Goal: Ask a question

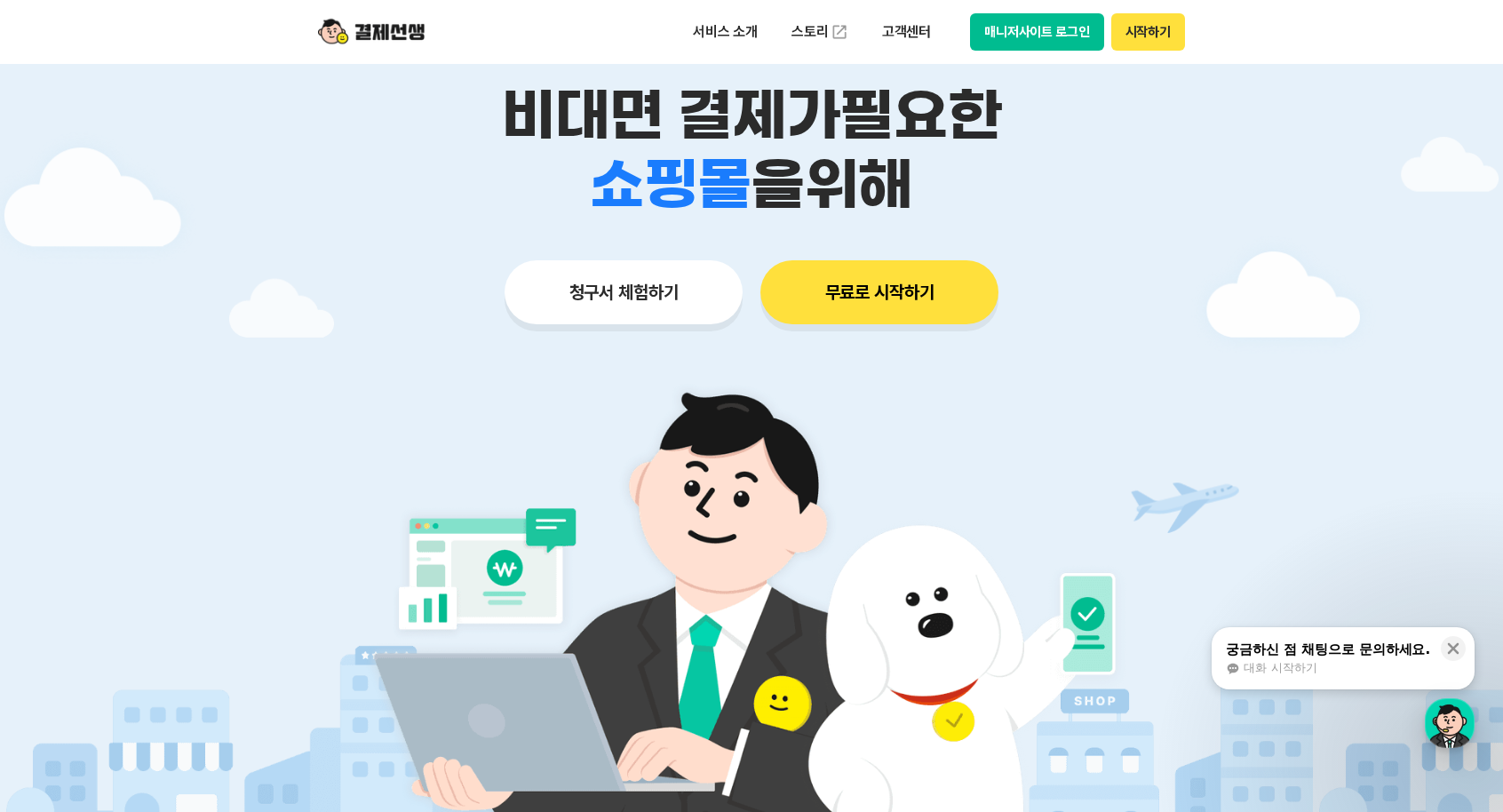
scroll to position [236, 0]
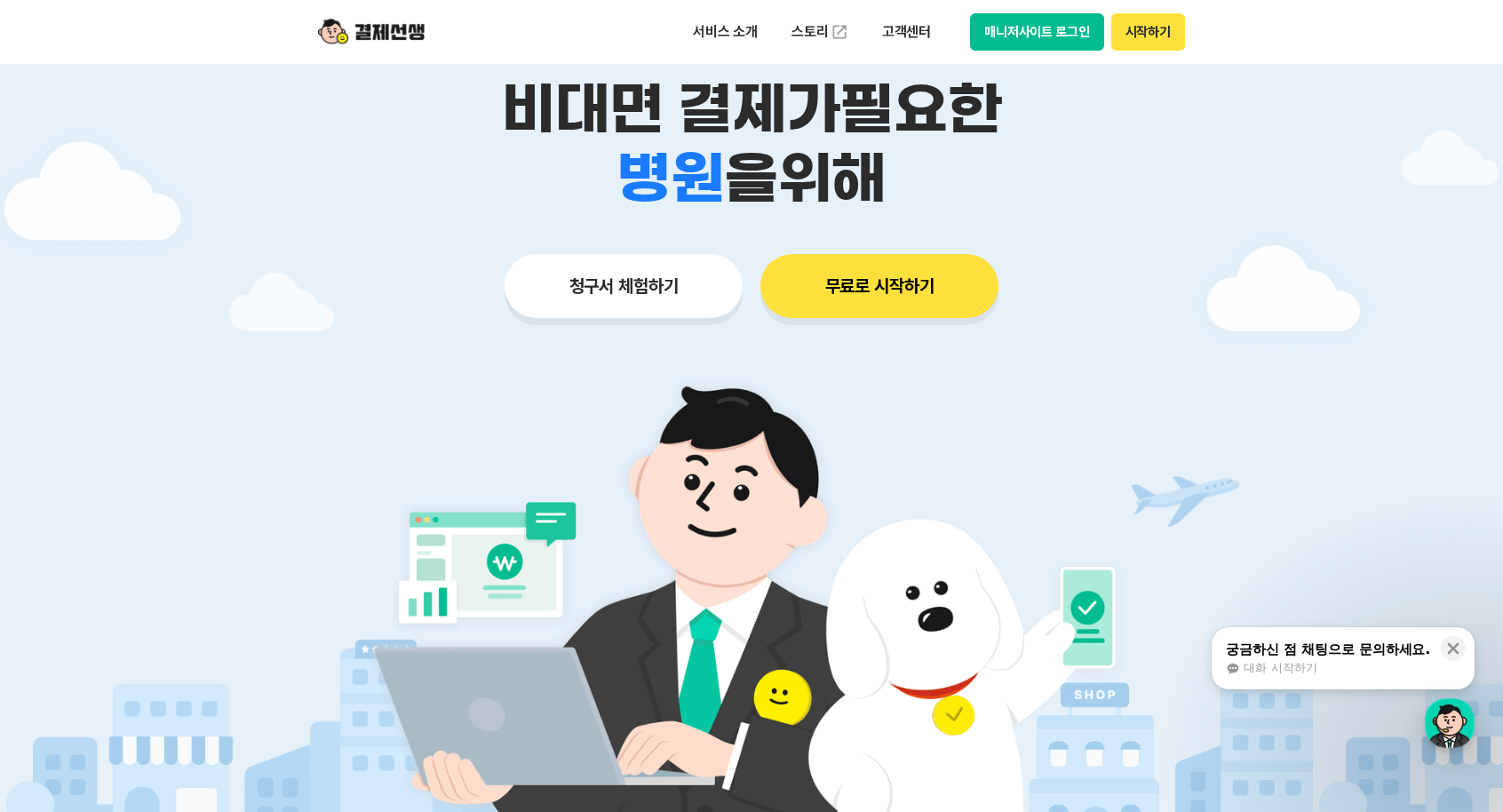
click at [930, 273] on button "무료로 시작하기" at bounding box center [878, 286] width 238 height 64
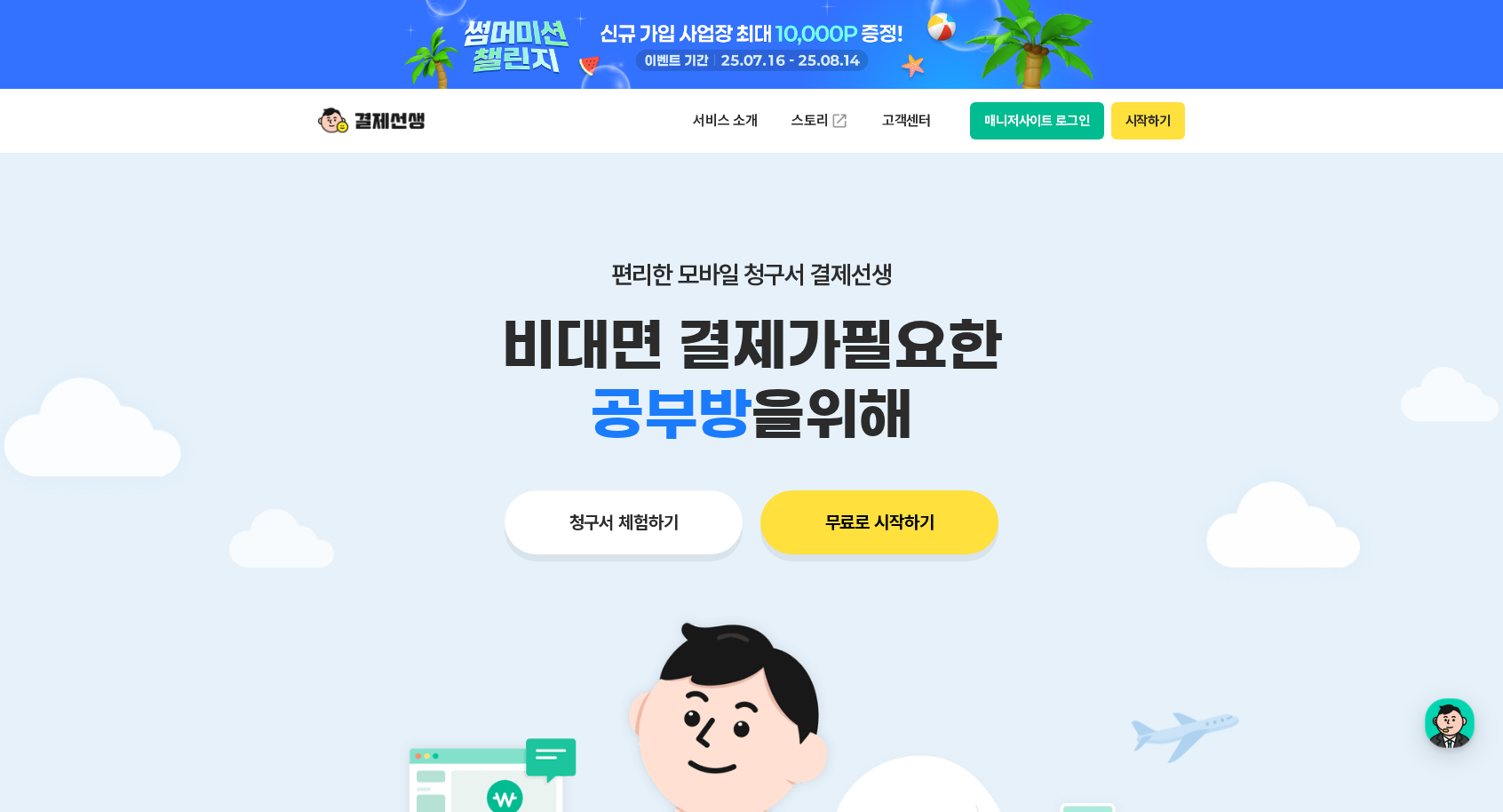
click at [380, 124] on img at bounding box center [371, 120] width 106 height 34
click at [1048, 122] on button "매니저사이트 로그인" at bounding box center [1037, 120] width 134 height 38
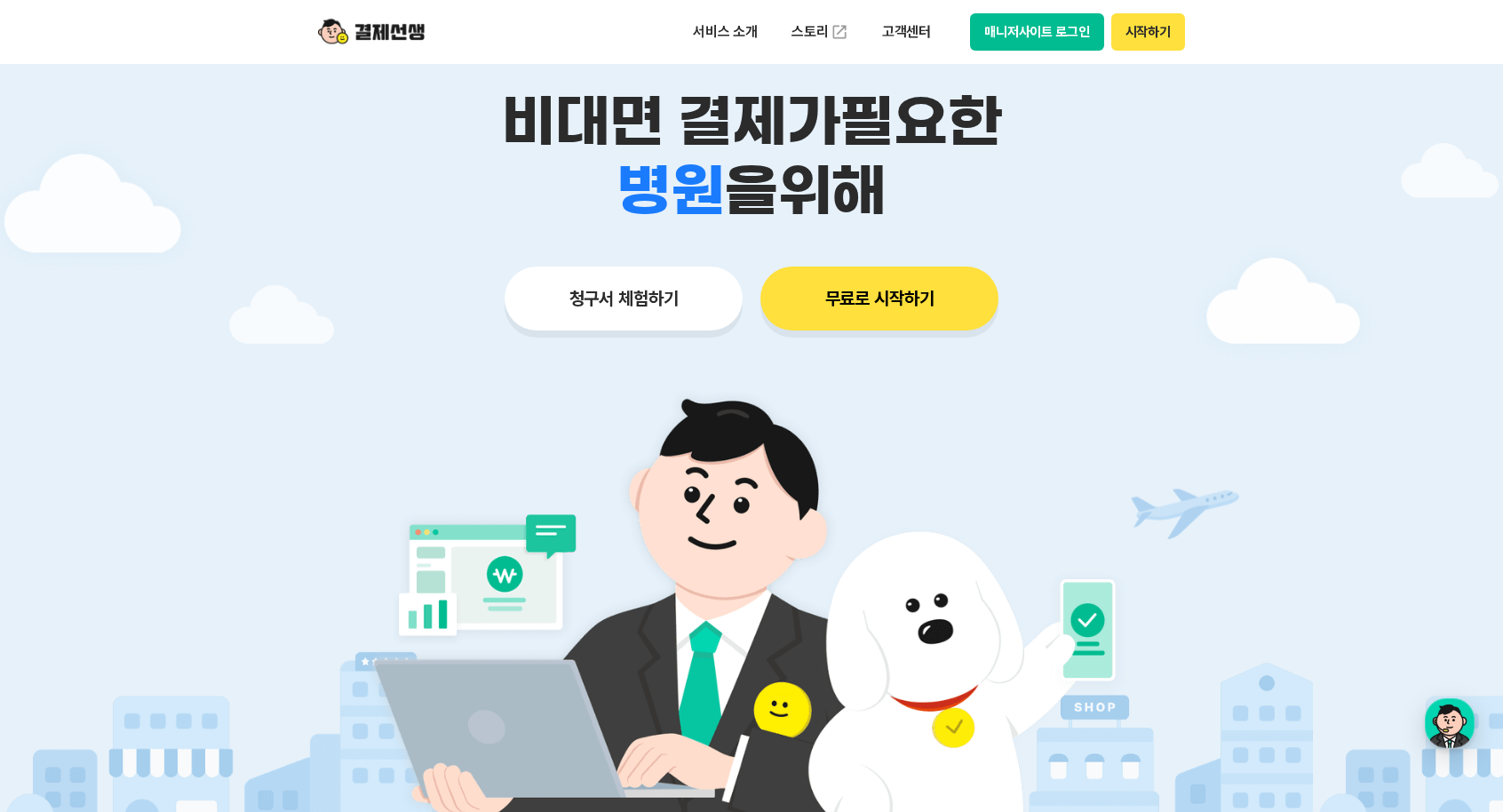
scroll to position [236, 0]
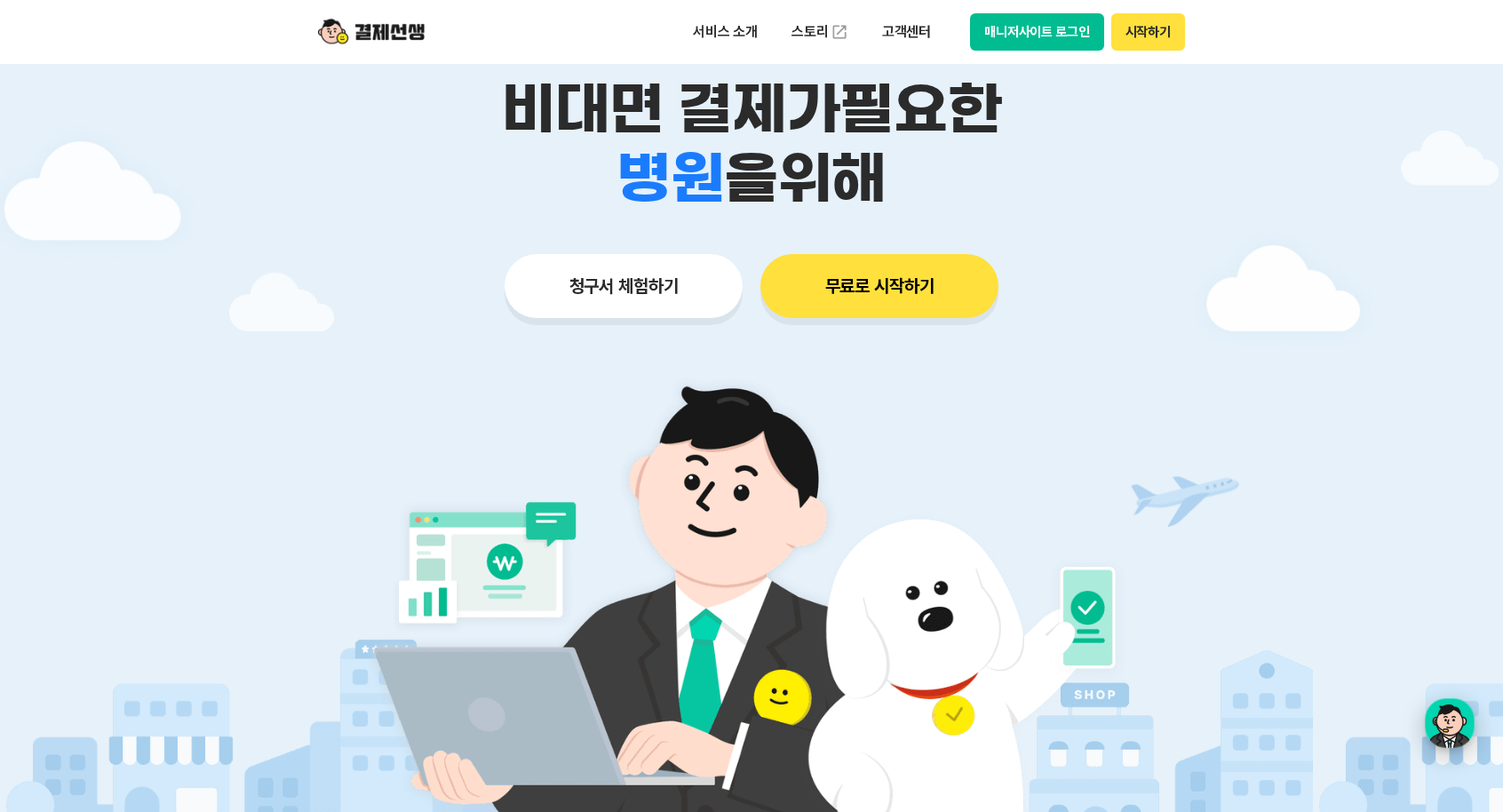
click at [1456, 729] on div "button" at bounding box center [1449, 723] width 50 height 50
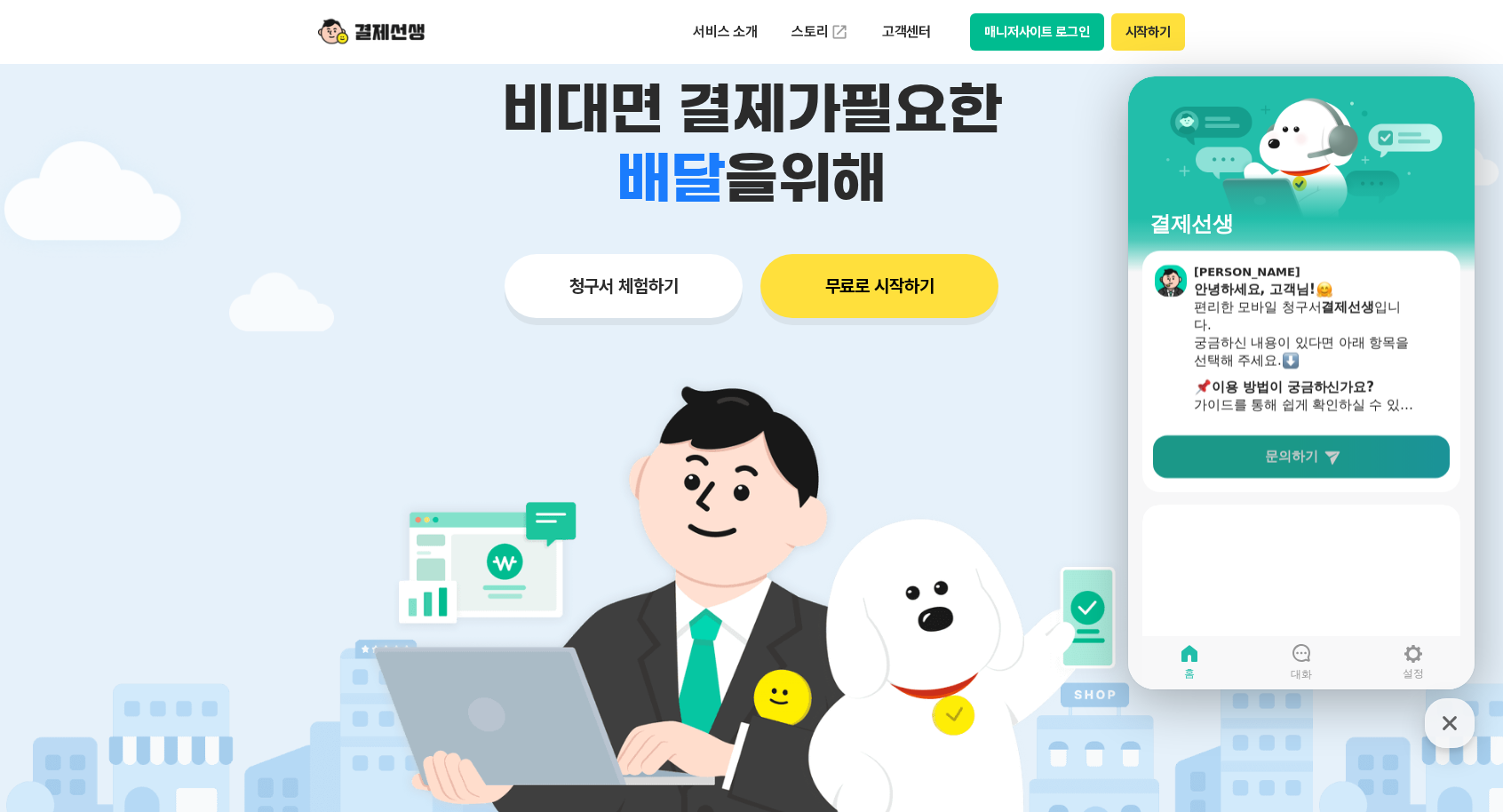
click at [1321, 455] on link "문의하기" at bounding box center [1300, 456] width 296 height 42
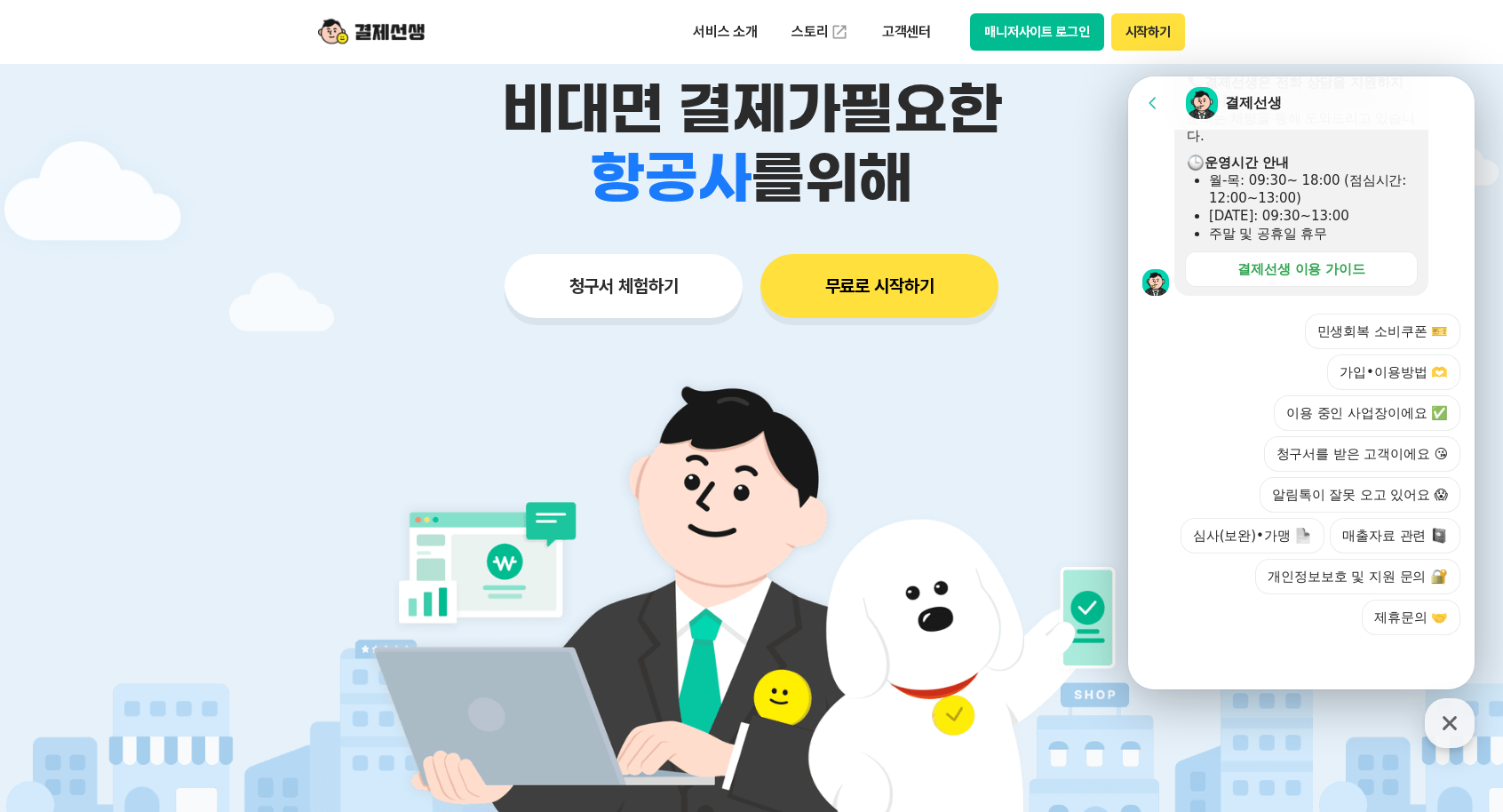
scroll to position [549, 0]
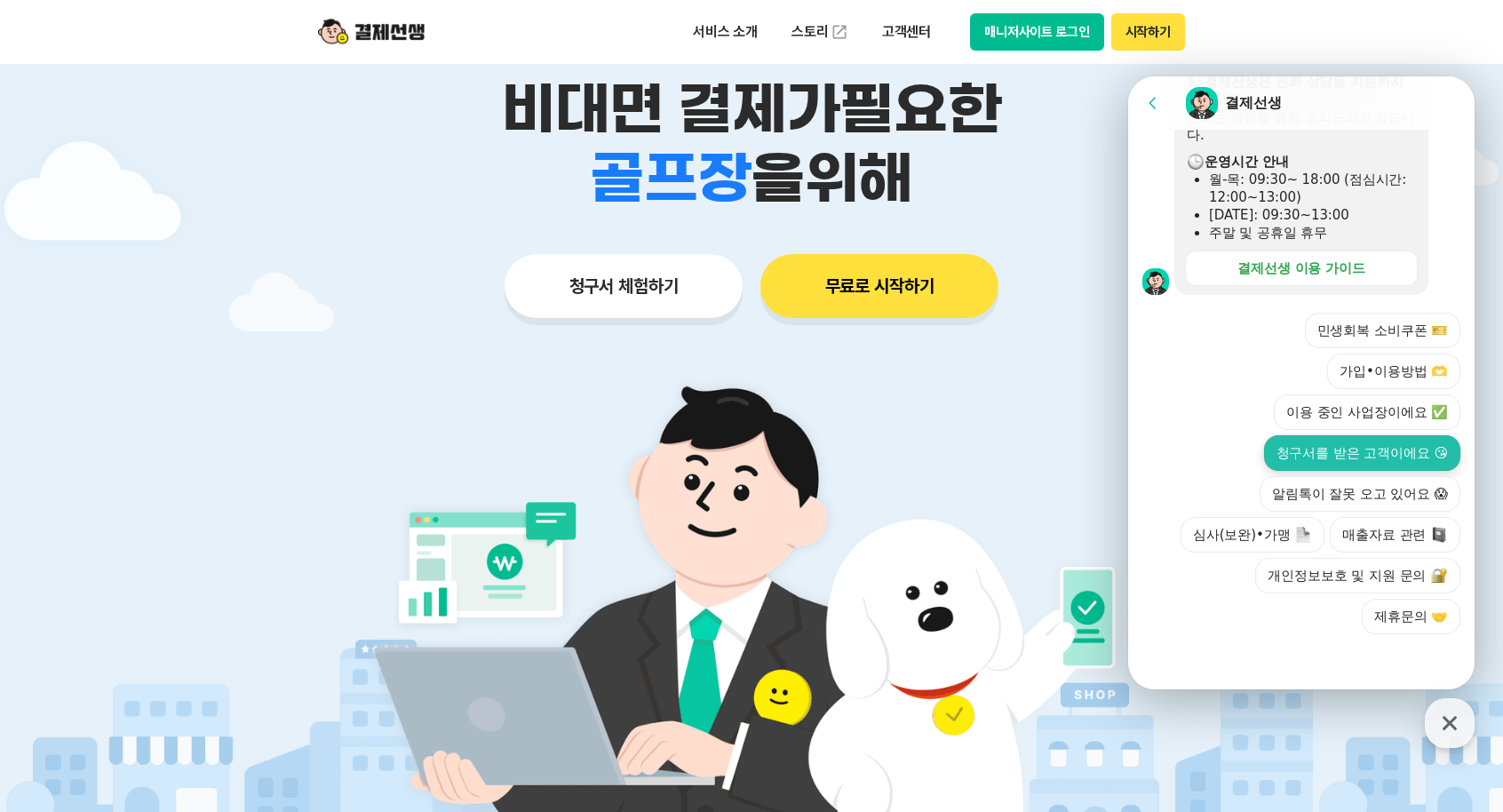
click at [1358, 455] on button "청구서를 받은 고객이에요 😘" at bounding box center [1362, 452] width 196 height 36
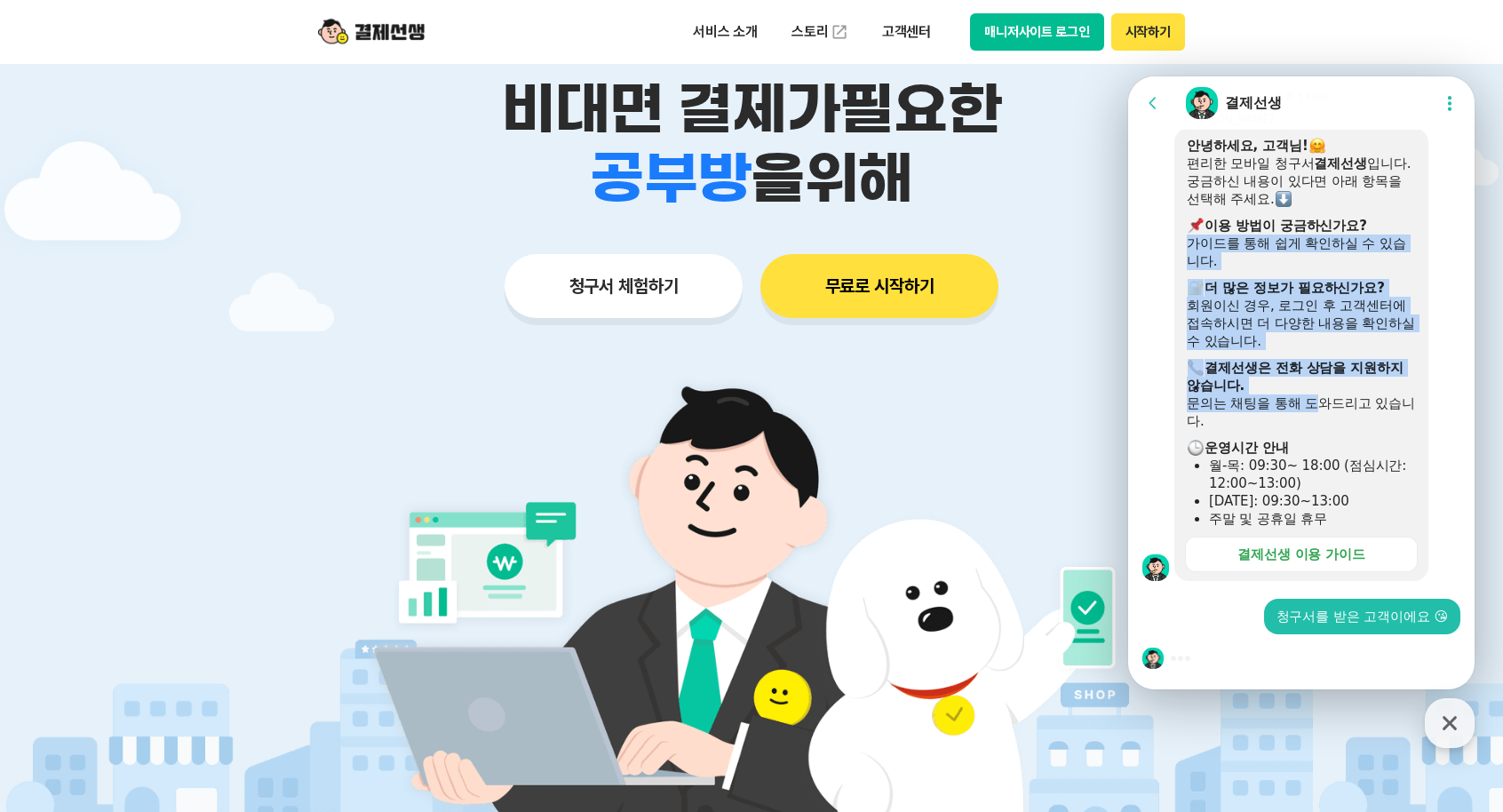
drag, startPoint x: 1202, startPoint y: 244, endPoint x: 1316, endPoint y: 406, distance: 198.1
click at [1316, 403] on div "안녕하세요, 고객님! 편리한 모바일 청구서 결제선생 입니다. 궁금하신 내용이 있다면 아래 항목을 선택해 주세요. ​ 이용 방법이 궁금하신가요?…" at bounding box center [1301, 332] width 229 height 391
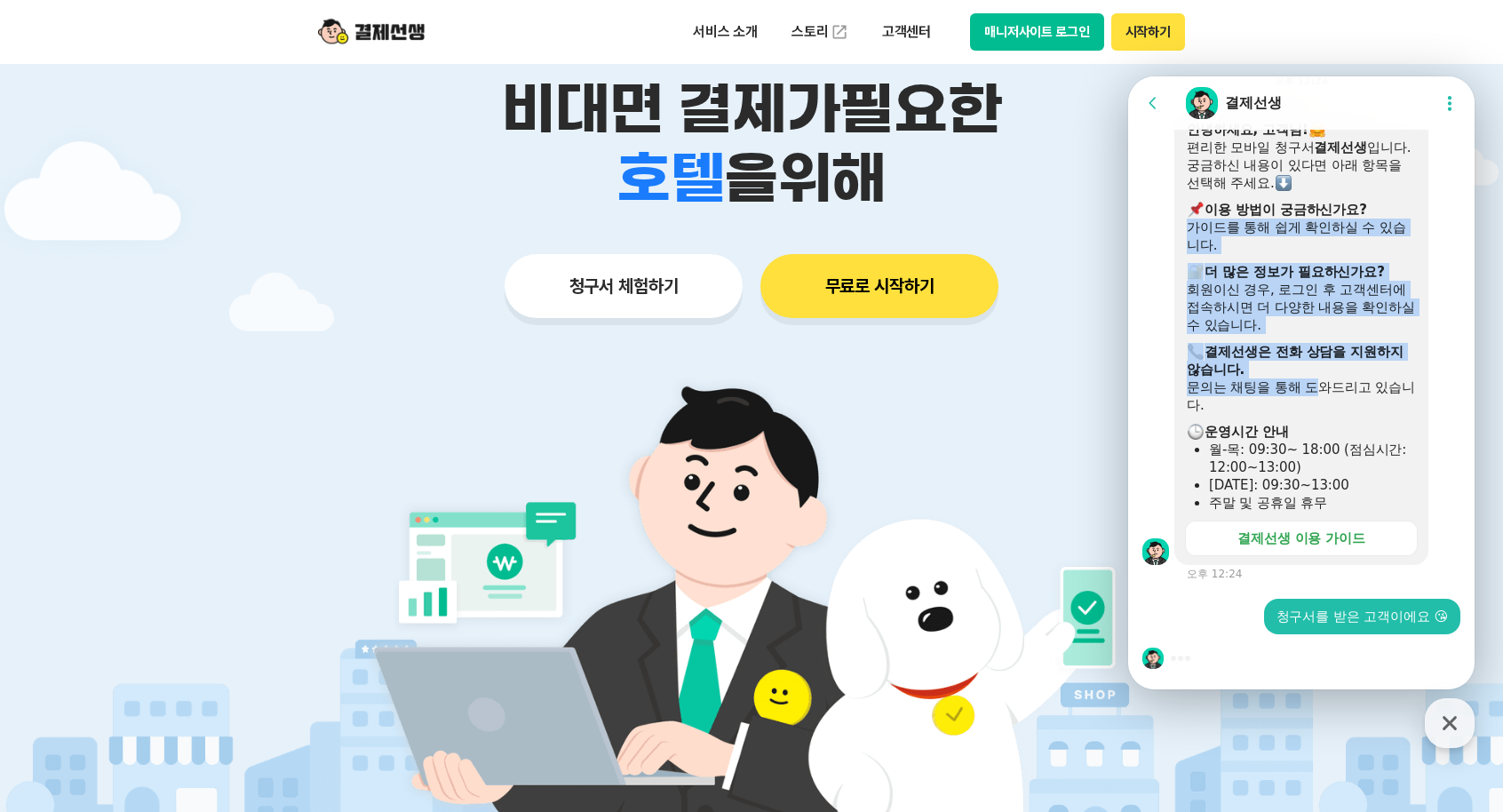
scroll to position [284, 0]
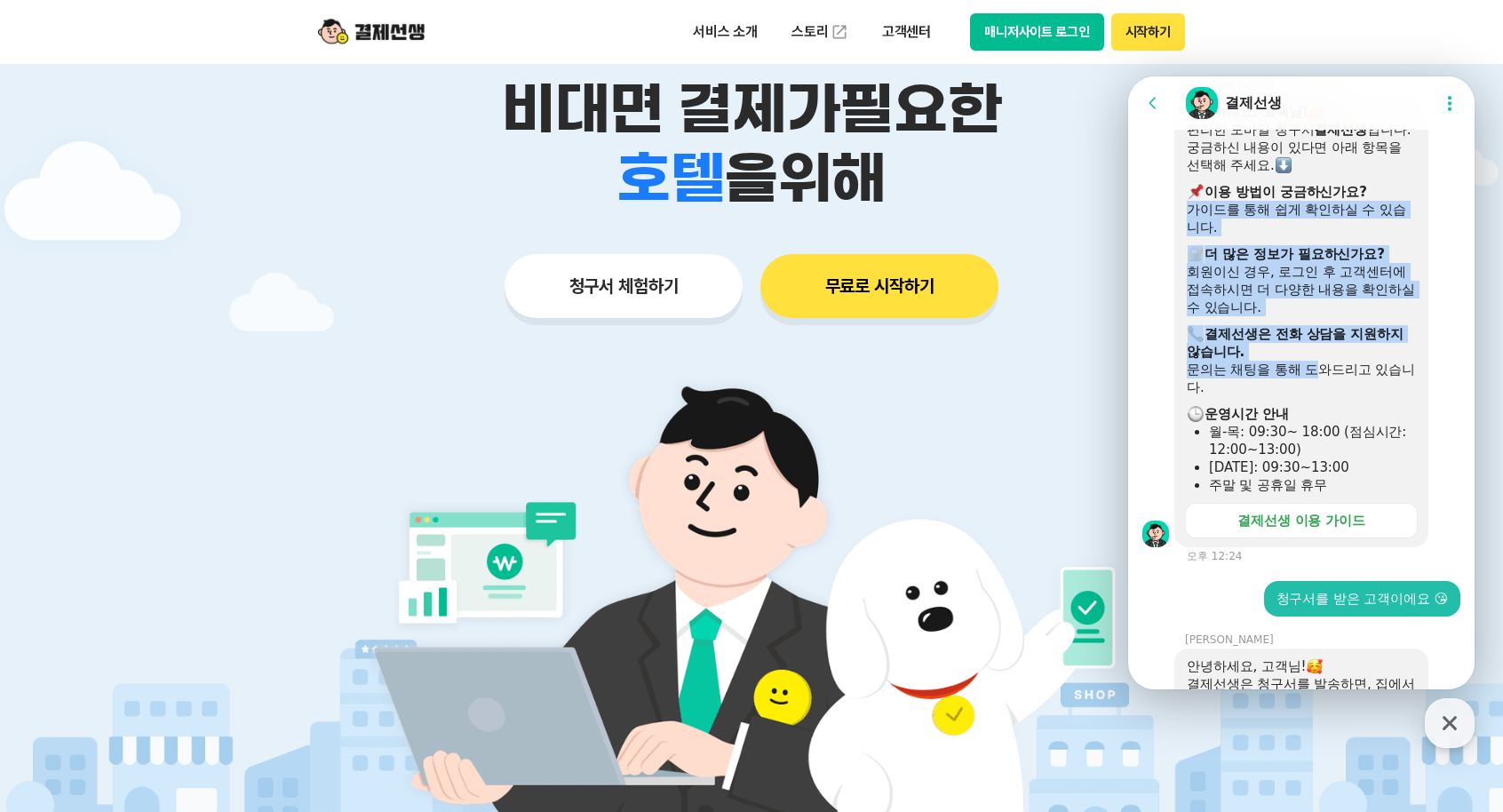
click at [1369, 417] on div "안녕하세요, 고객님! 편리한 모바일 청구서 결제선생 입니다. 궁금하신 내용이 있다면 아래 항목을 선택해 주세요. ​ 이용 방법이 궁금하신가요?…" at bounding box center [1301, 298] width 229 height 391
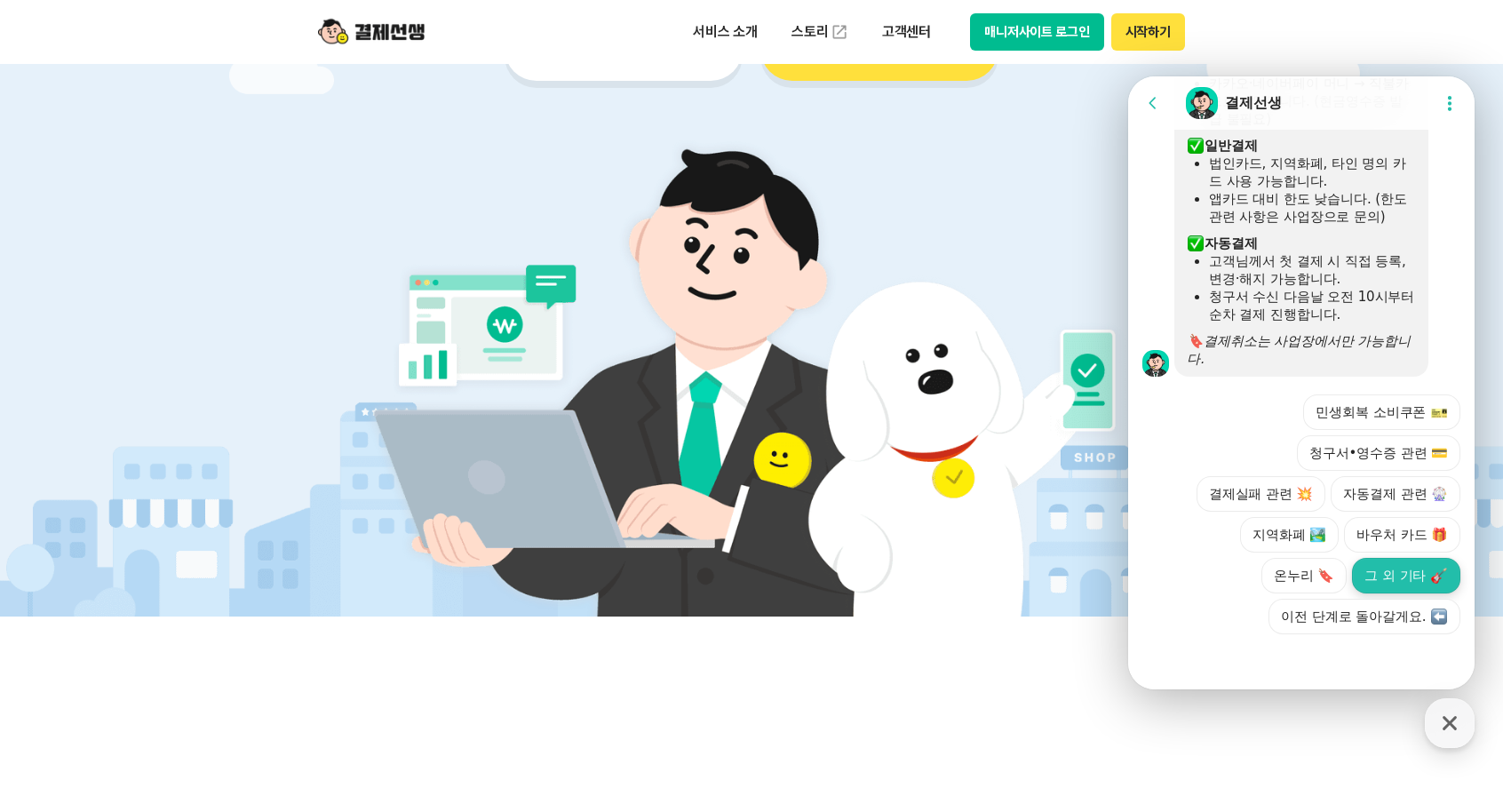
scroll to position [592, 0]
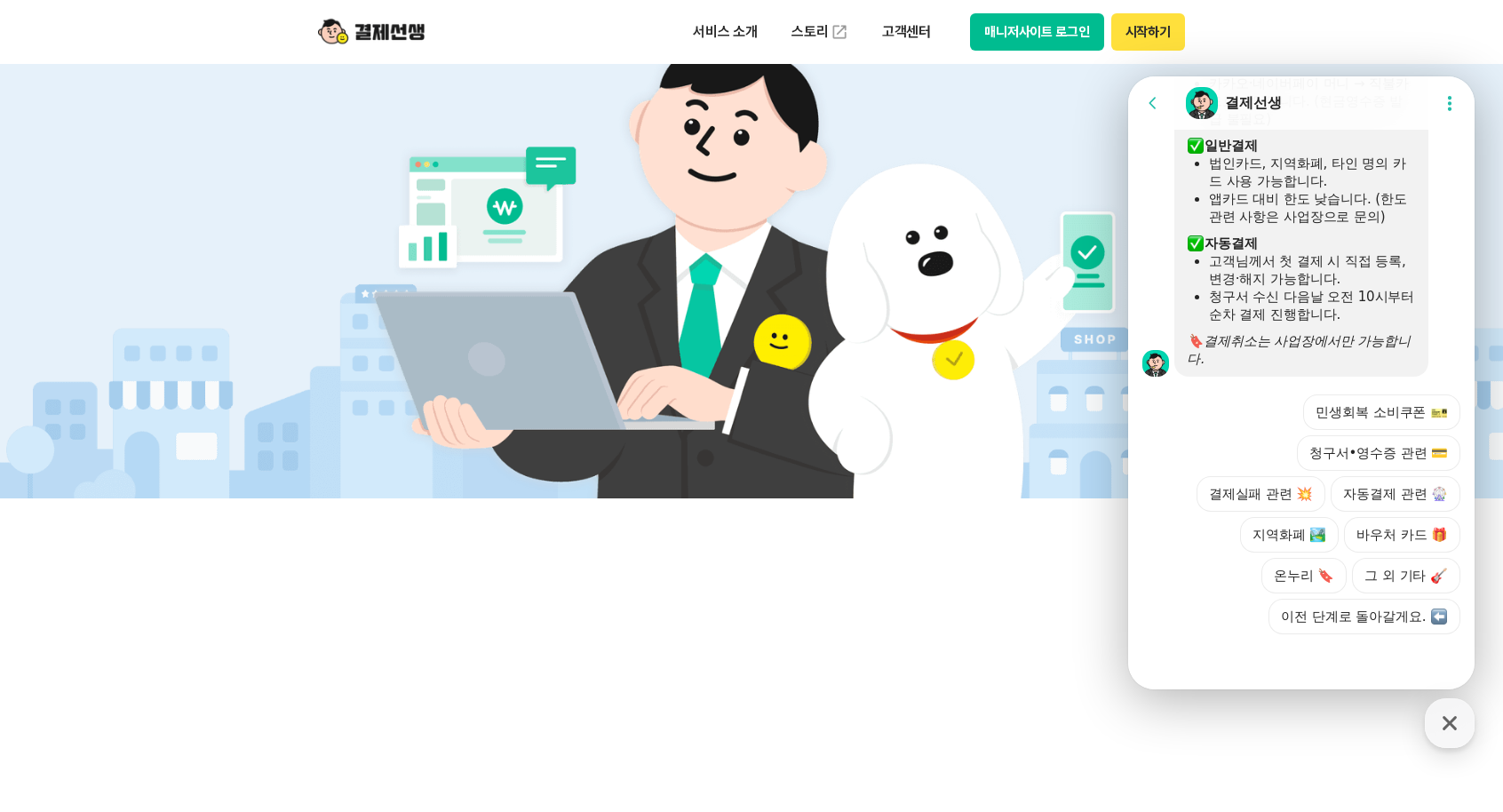
click at [1332, 663] on div at bounding box center [1300, 658] width 346 height 48
click at [1298, 673] on div at bounding box center [1300, 658] width 346 height 48
click at [1398, 576] on button "그 외 기타" at bounding box center [1406, 575] width 108 height 36
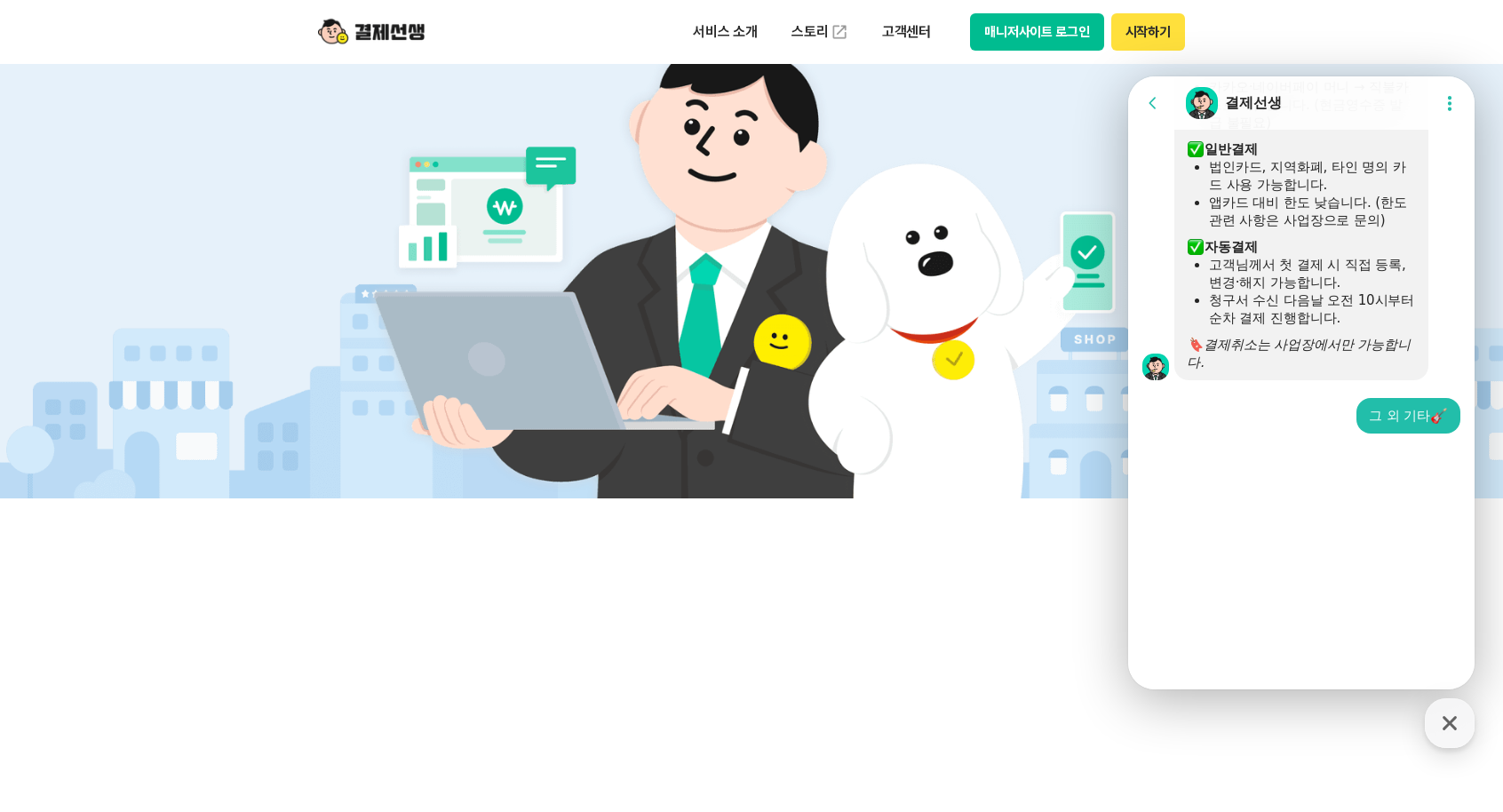
scroll to position [851, 0]
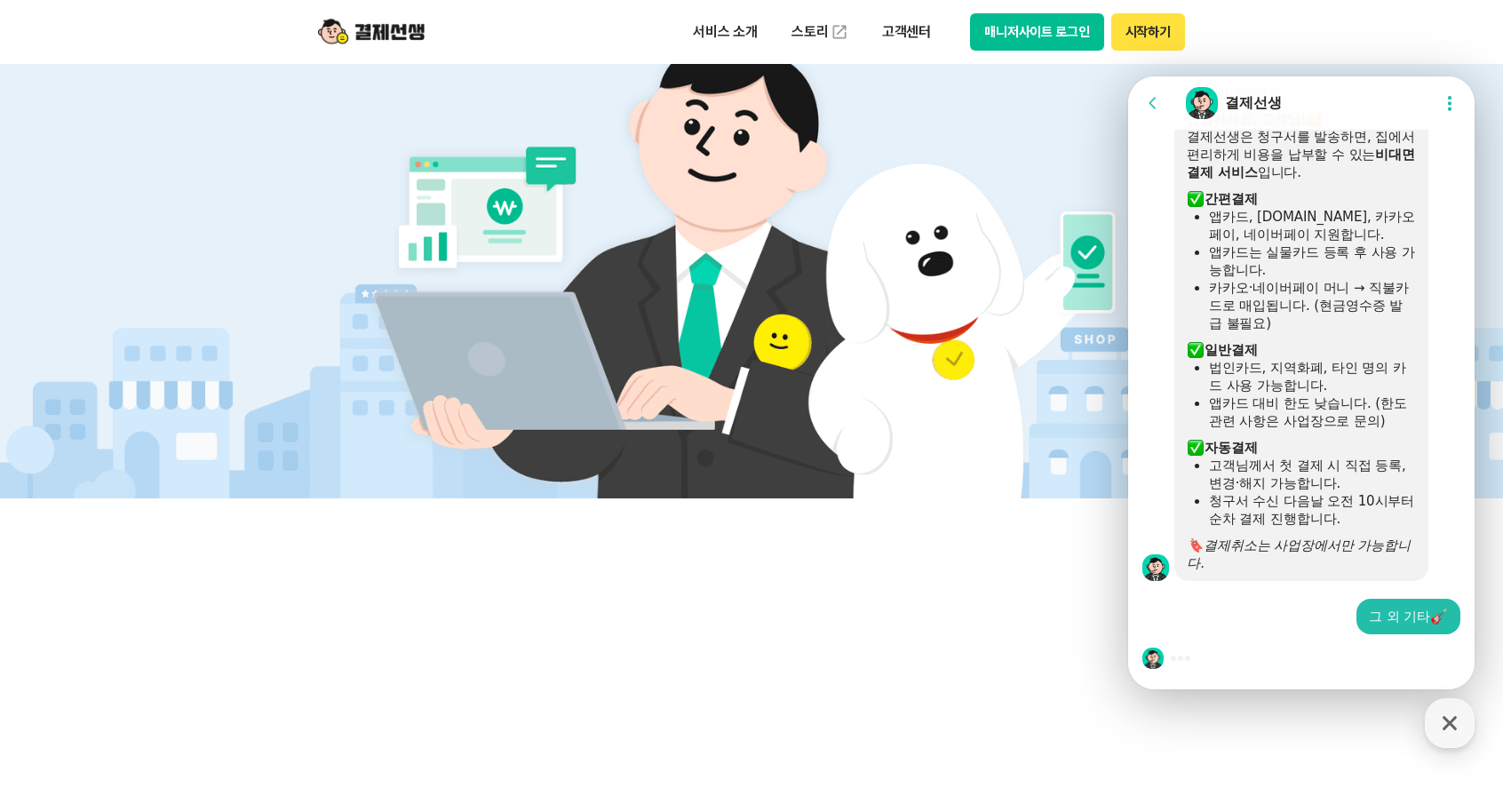
click at [1177, 663] on div at bounding box center [1300, 658] width 346 height 48
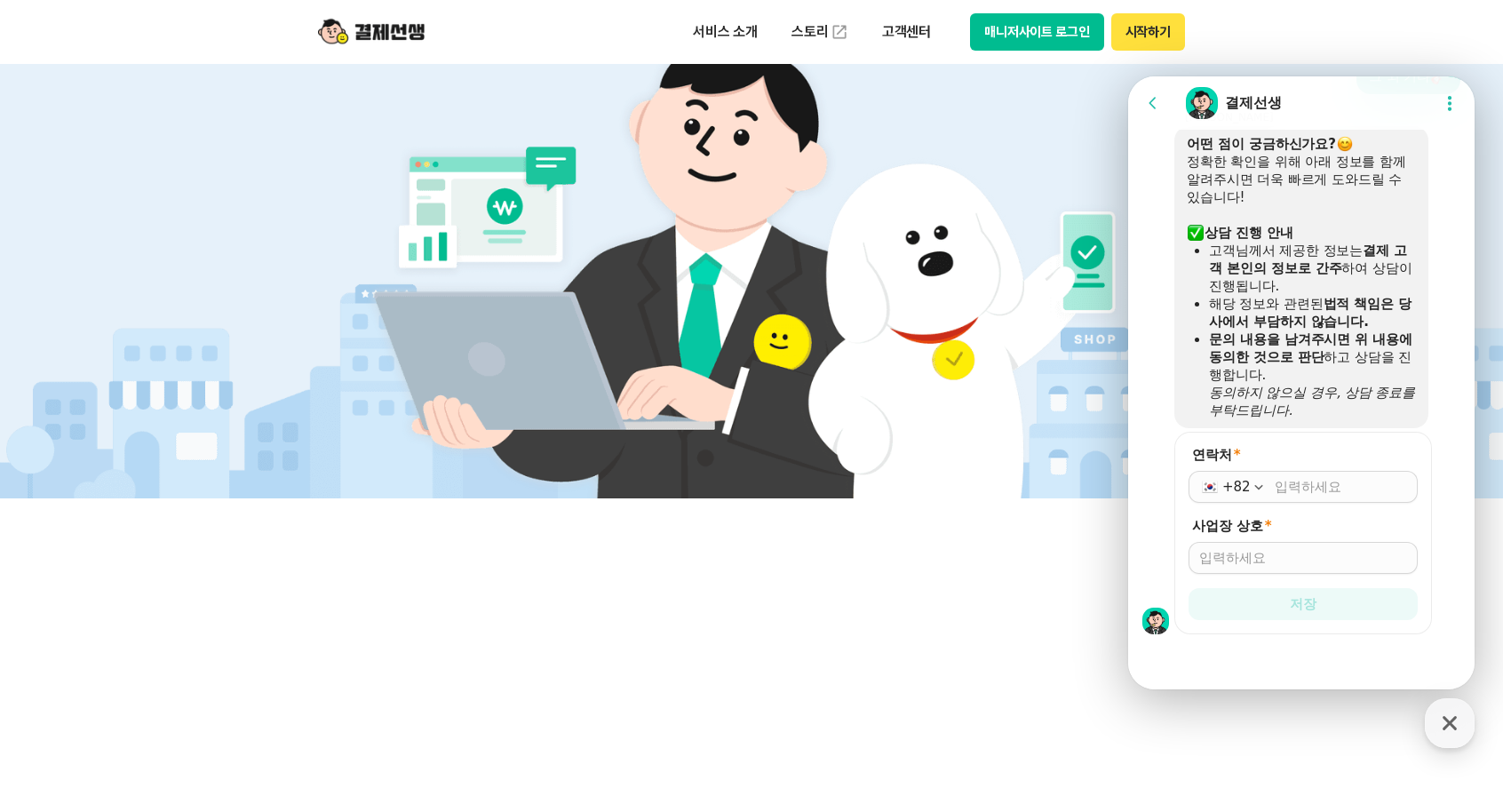
scroll to position [1391, 0]
click at [1284, 479] on input "연락처 *" at bounding box center [1341, 486] width 132 height 17
type input "[PHONE_NUMBER]"
